Goal: Task Accomplishment & Management: Use online tool/utility

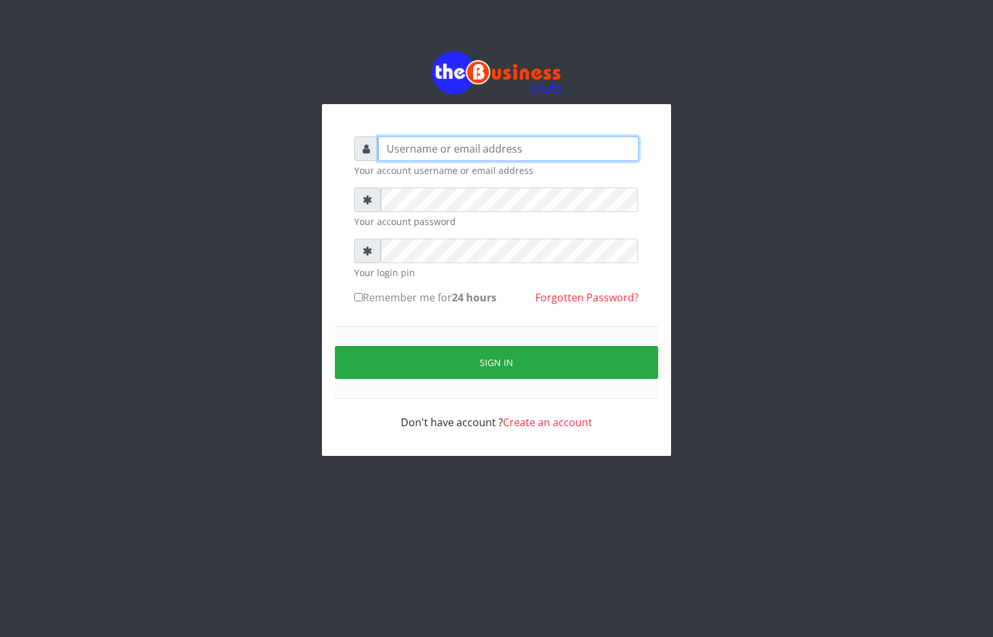
type input "[EMAIL_ADDRESS][DOMAIN_NAME]"
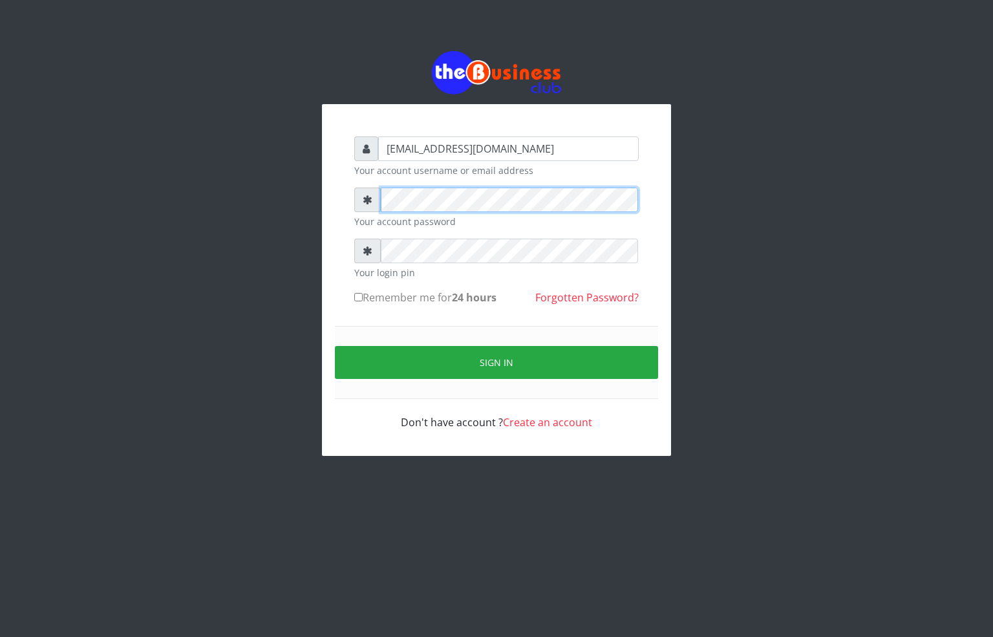
click at [338, 192] on div "[EMAIL_ADDRESS][DOMAIN_NAME] Your account username or email address Your accoun…" at bounding box center [496, 280] width 349 height 352
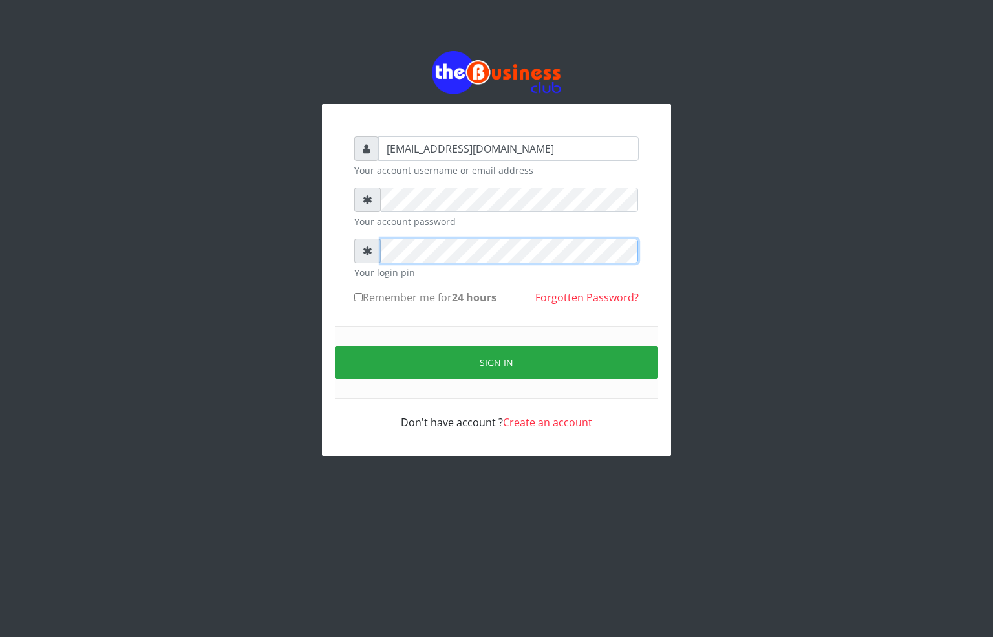
click at [295, 251] on div "alfredglad1111@gmail.com Your account username or email address Your account pa…" at bounding box center [496, 253] width 737 height 507
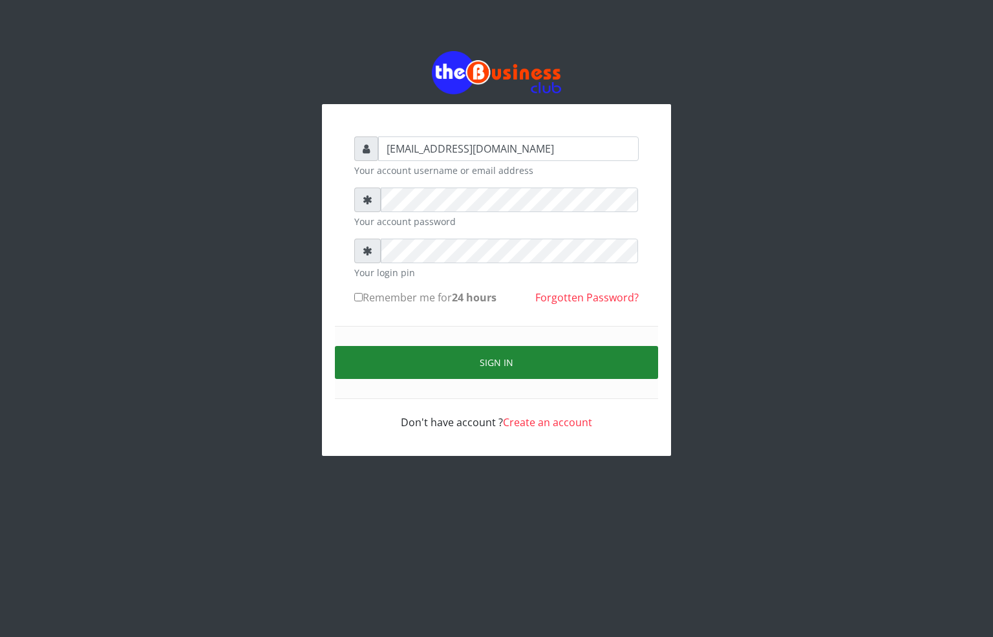
click at [426, 365] on button "Sign in" at bounding box center [496, 362] width 323 height 33
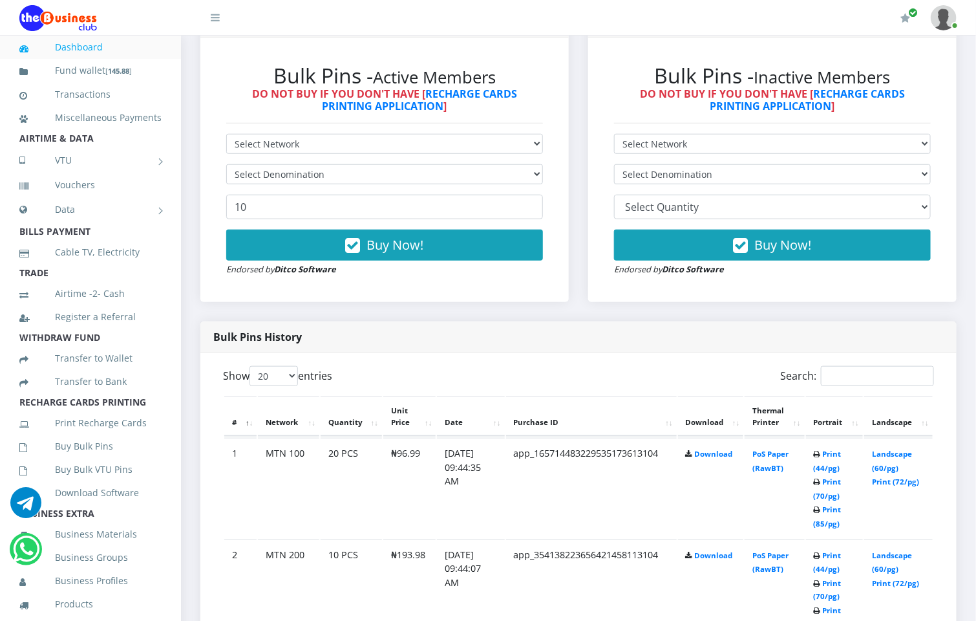
scroll to position [485, 0]
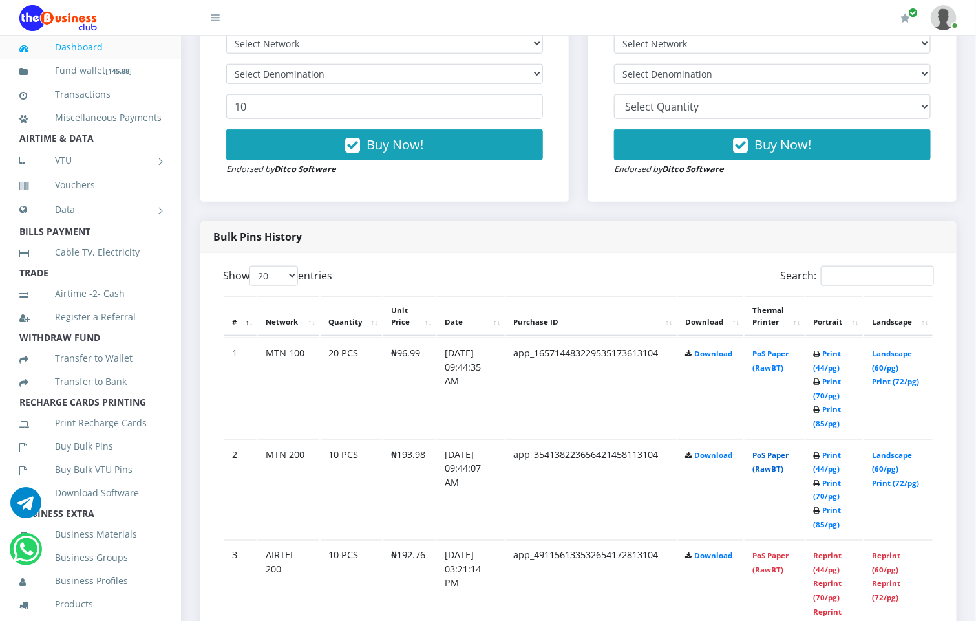
click at [767, 458] on link "PoS Paper (RawBT)" at bounding box center [771, 462] width 36 height 24
click at [782, 359] on link "PoS Paper (RawBT)" at bounding box center [771, 361] width 36 height 24
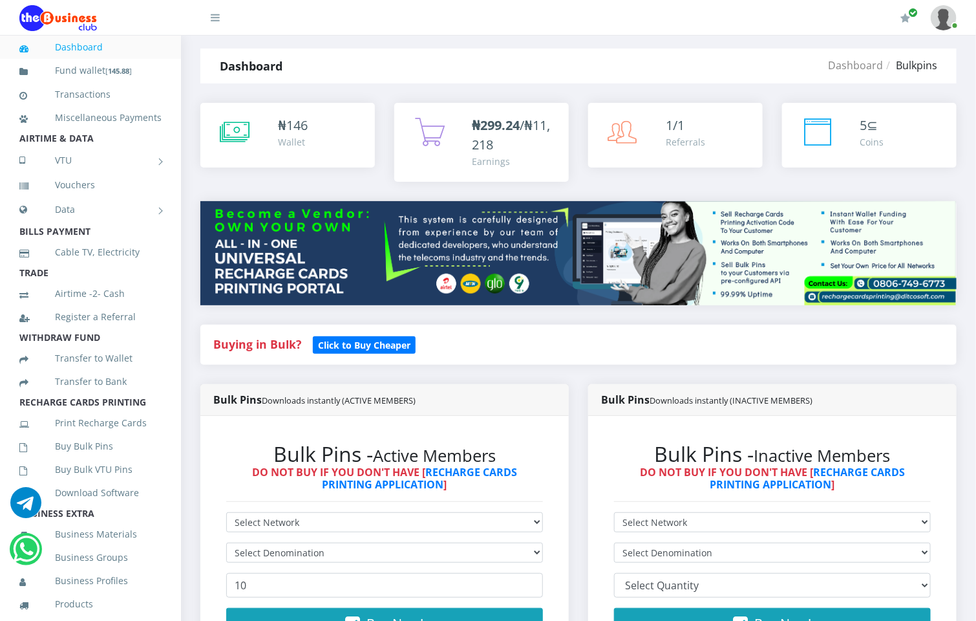
scroll to position [0, 0]
